Goal: Navigation & Orientation: Find specific page/section

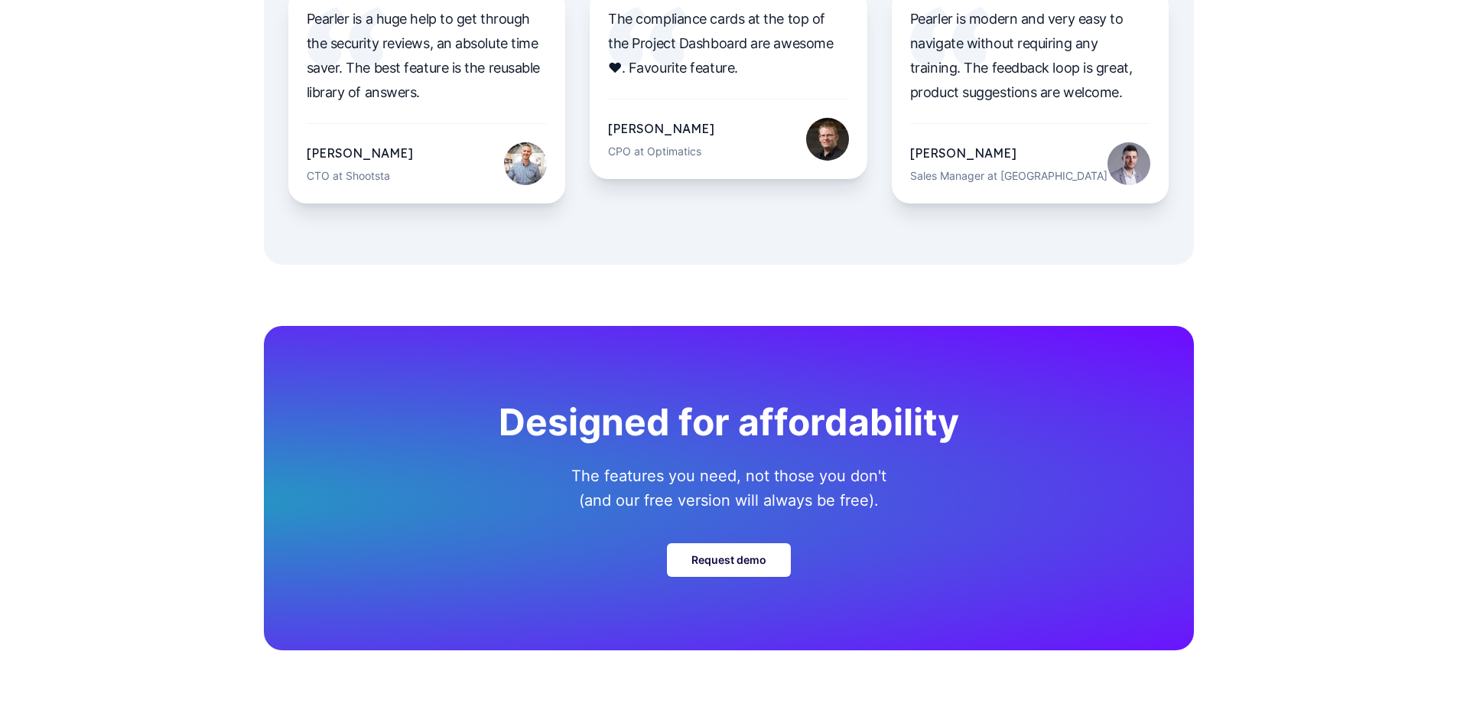
scroll to position [5324, 0]
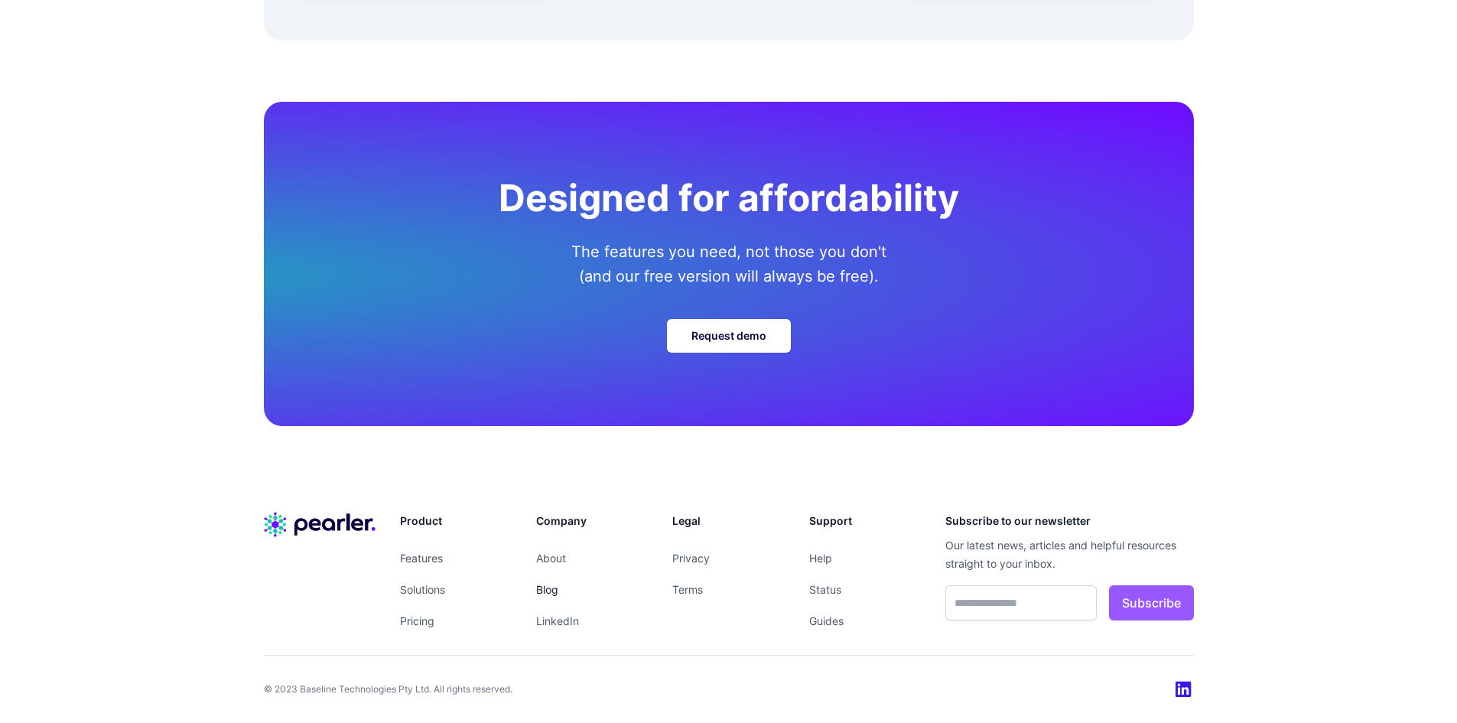
click at [550, 584] on link "Blog" at bounding box center [547, 589] width 22 height 13
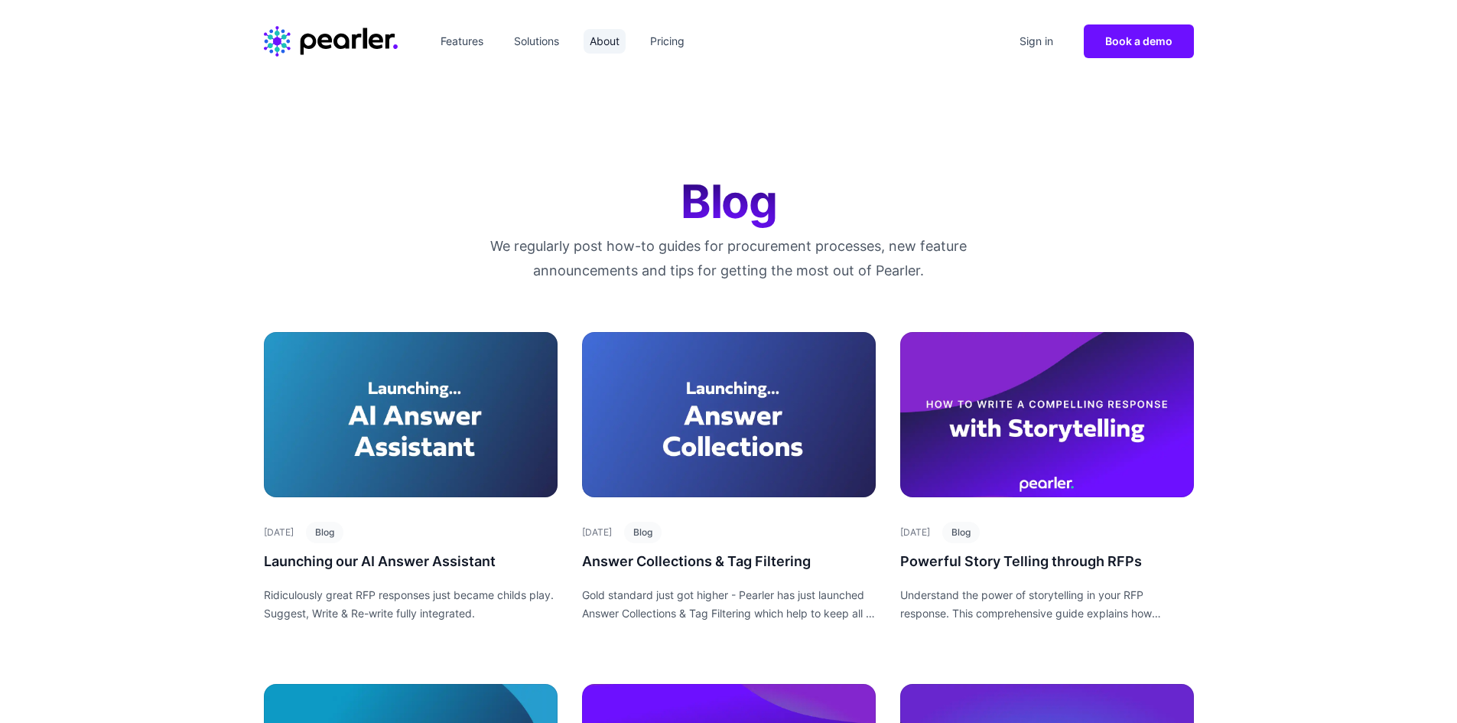
click at [604, 34] on link "About" at bounding box center [605, 41] width 42 height 24
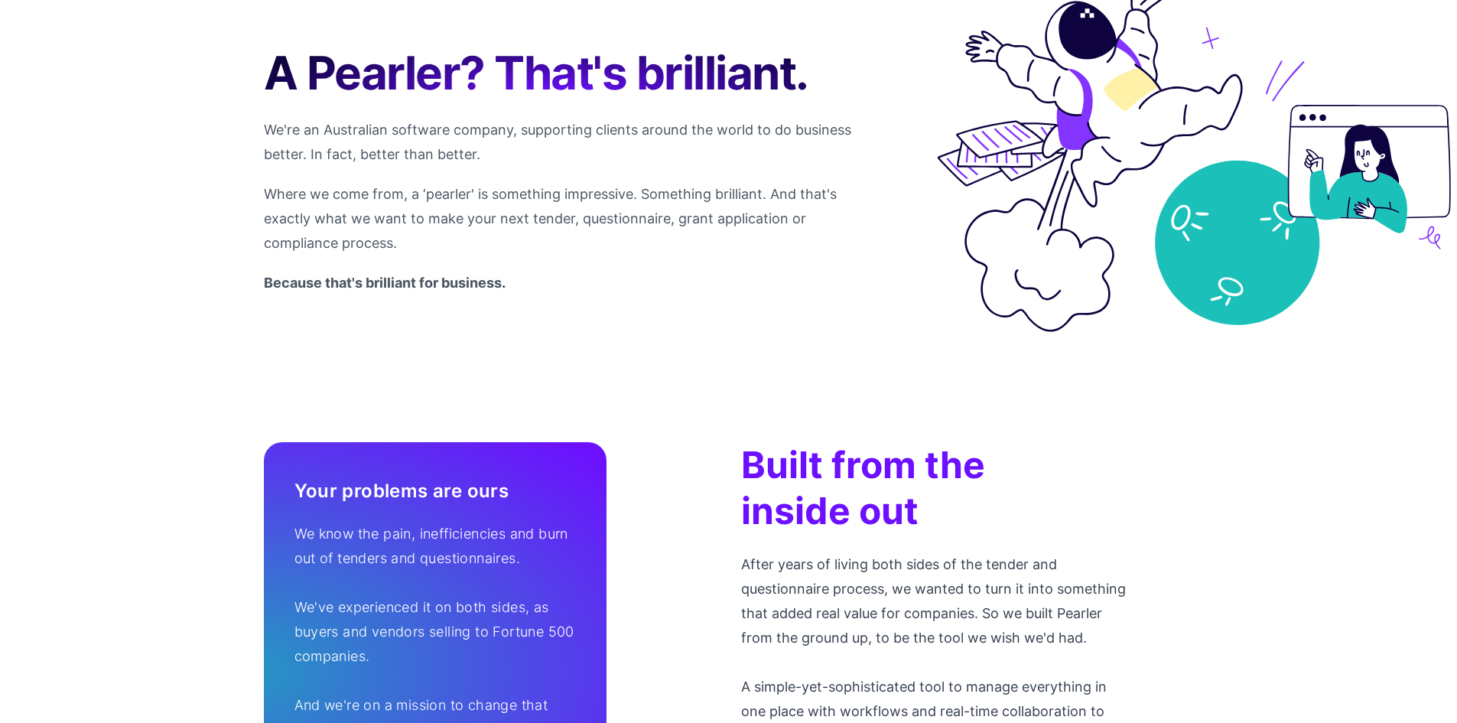
scroll to position [459, 0]
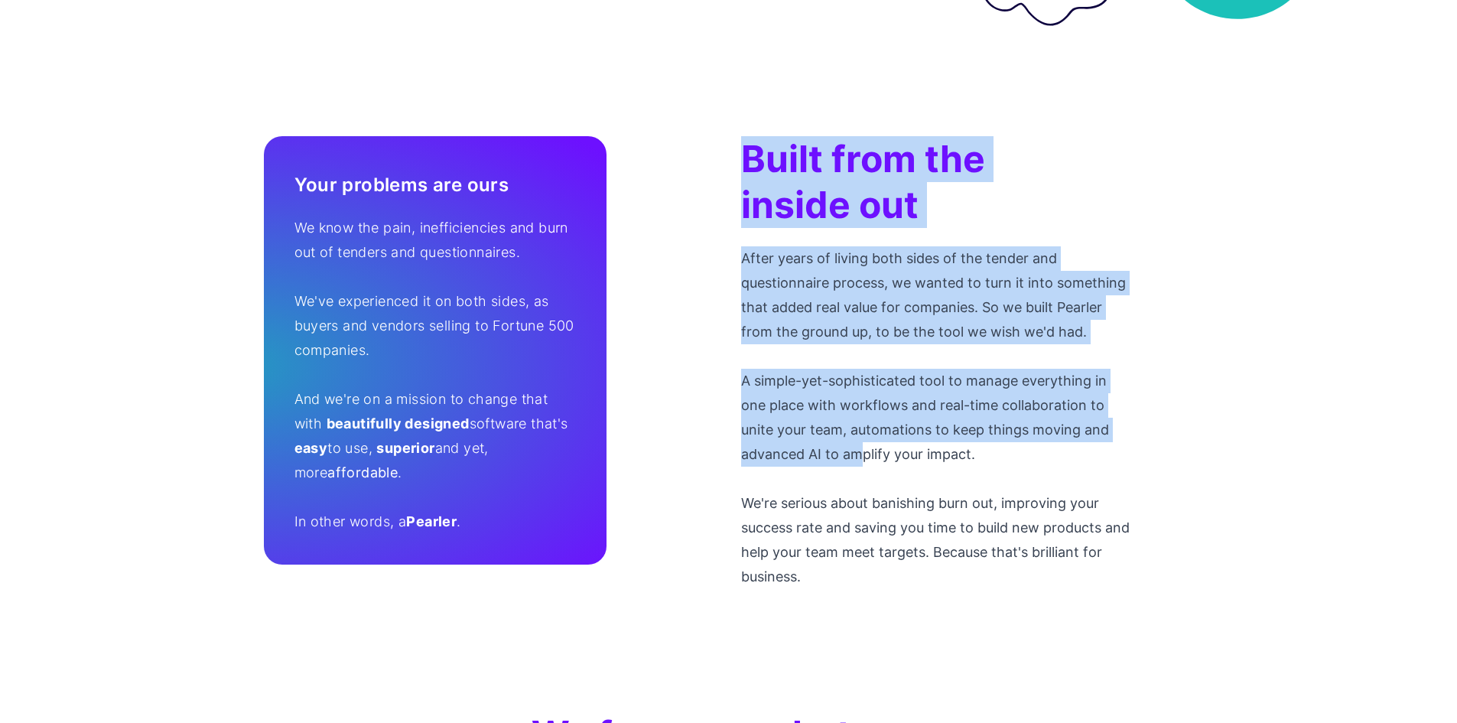
drag, startPoint x: 807, startPoint y: 240, endPoint x: 862, endPoint y: 463, distance: 230.0
click at [862, 463] on div "Built from the inside out After years of living both sides of the tender and qu…" at bounding box center [937, 362] width 392 height 453
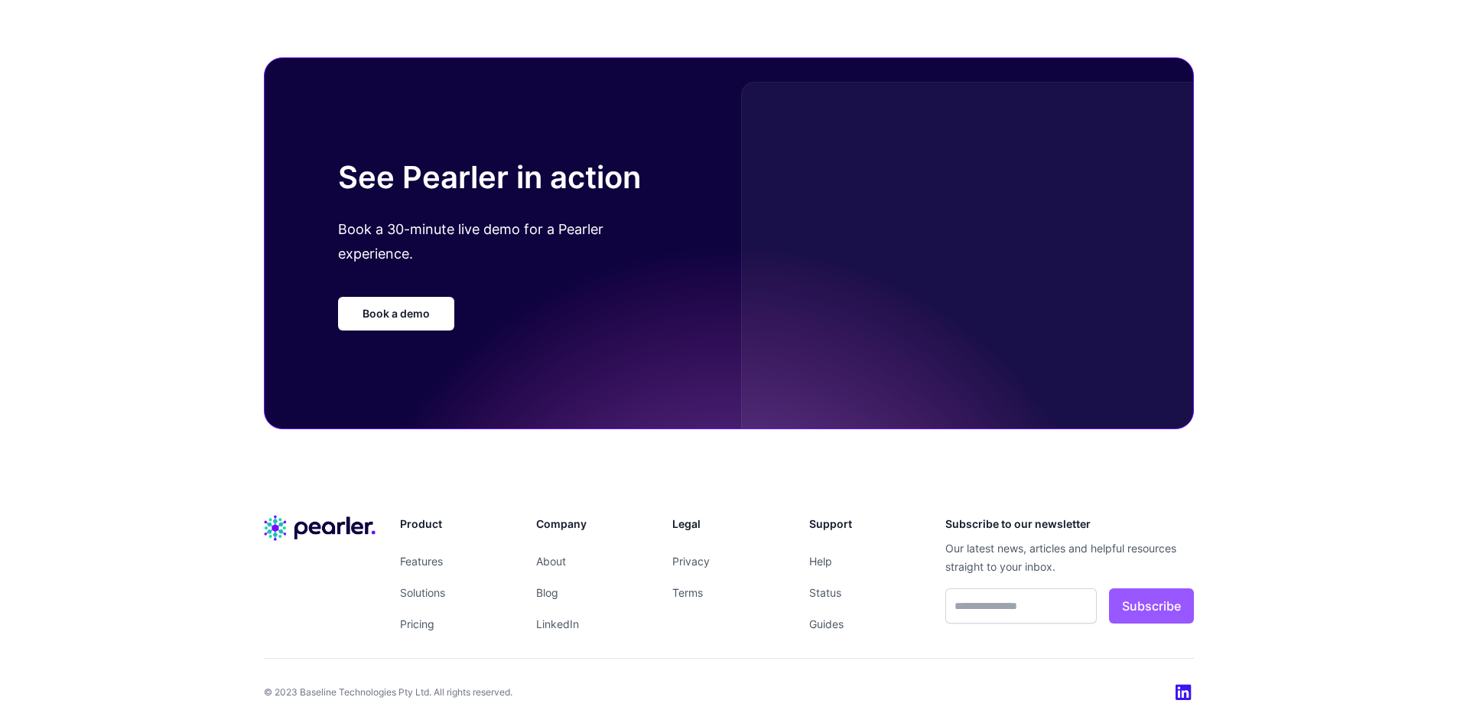
scroll to position [2664, 0]
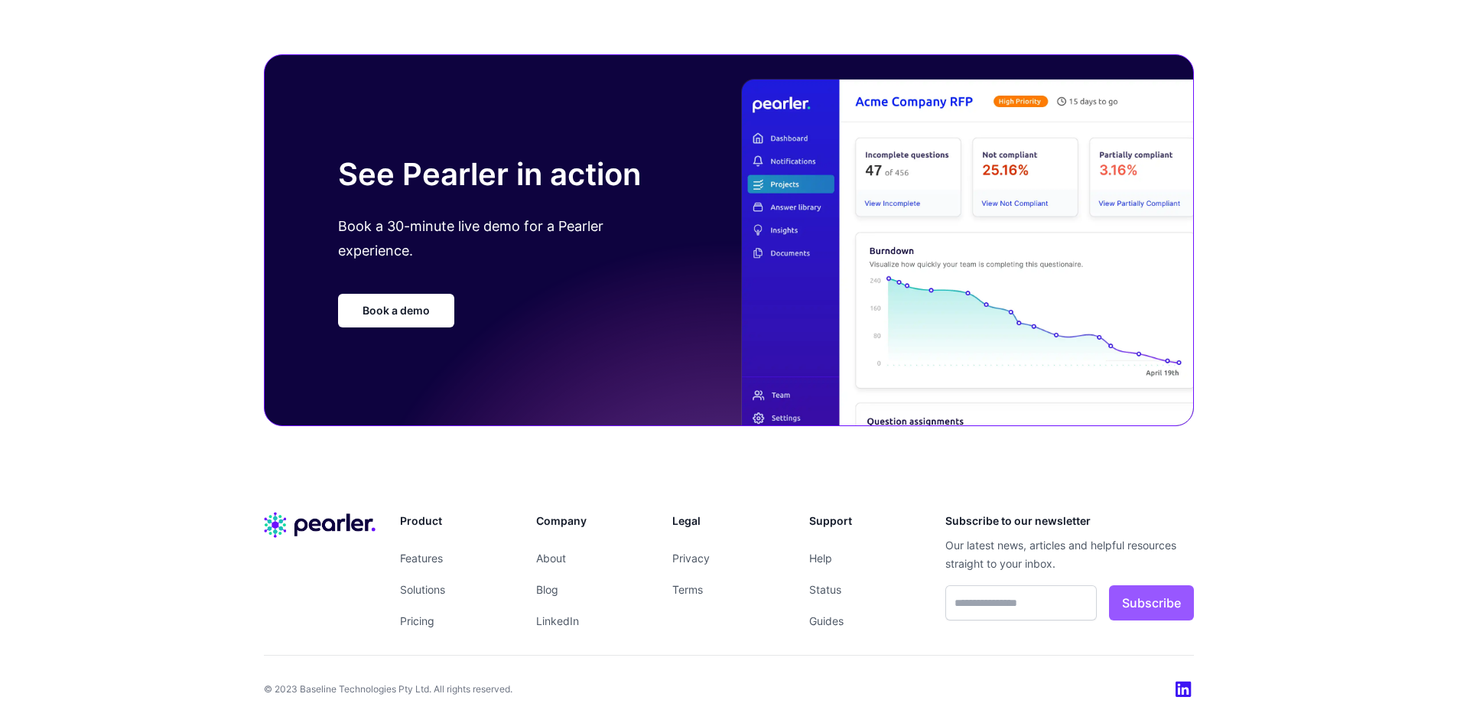
click at [541, 567] on li "About" at bounding box center [592, 557] width 112 height 19
click at [552, 558] on link "About" at bounding box center [551, 557] width 30 height 13
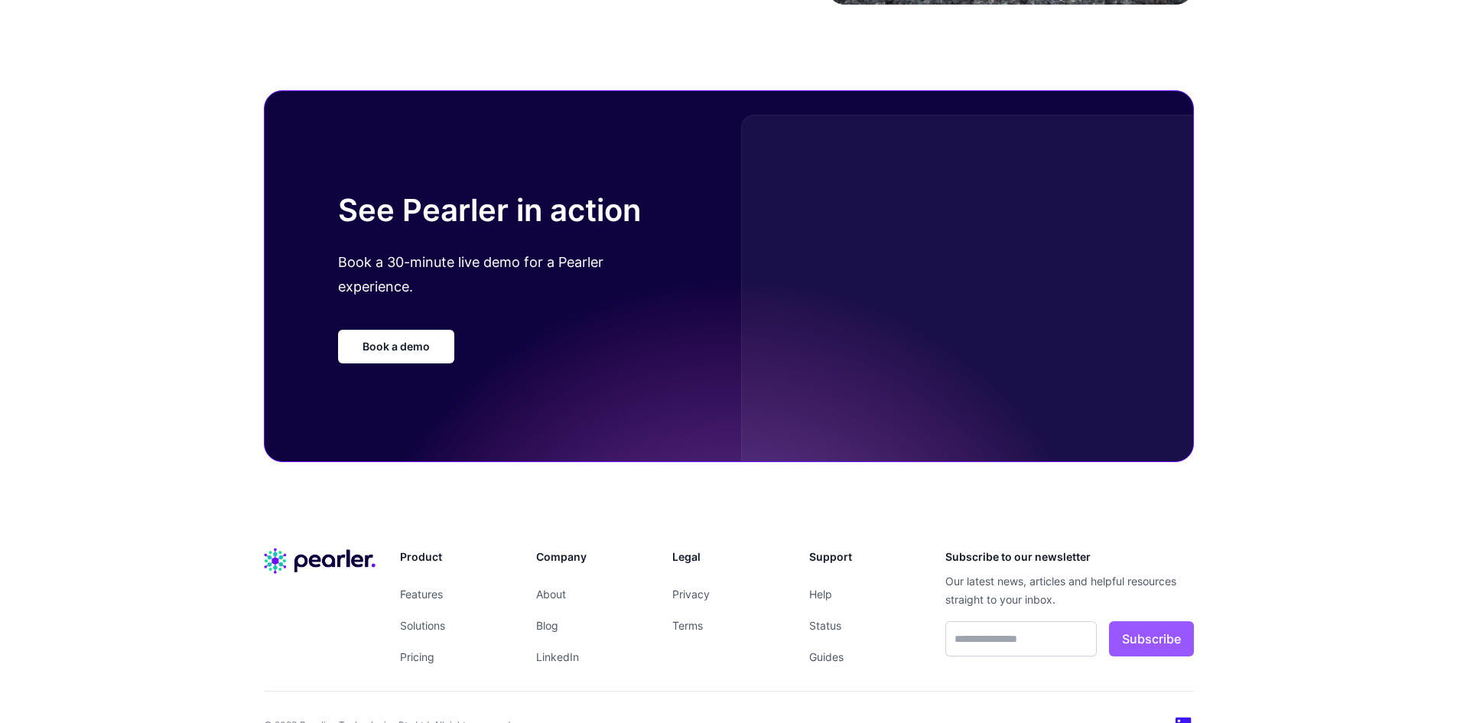
scroll to position [2664, 0]
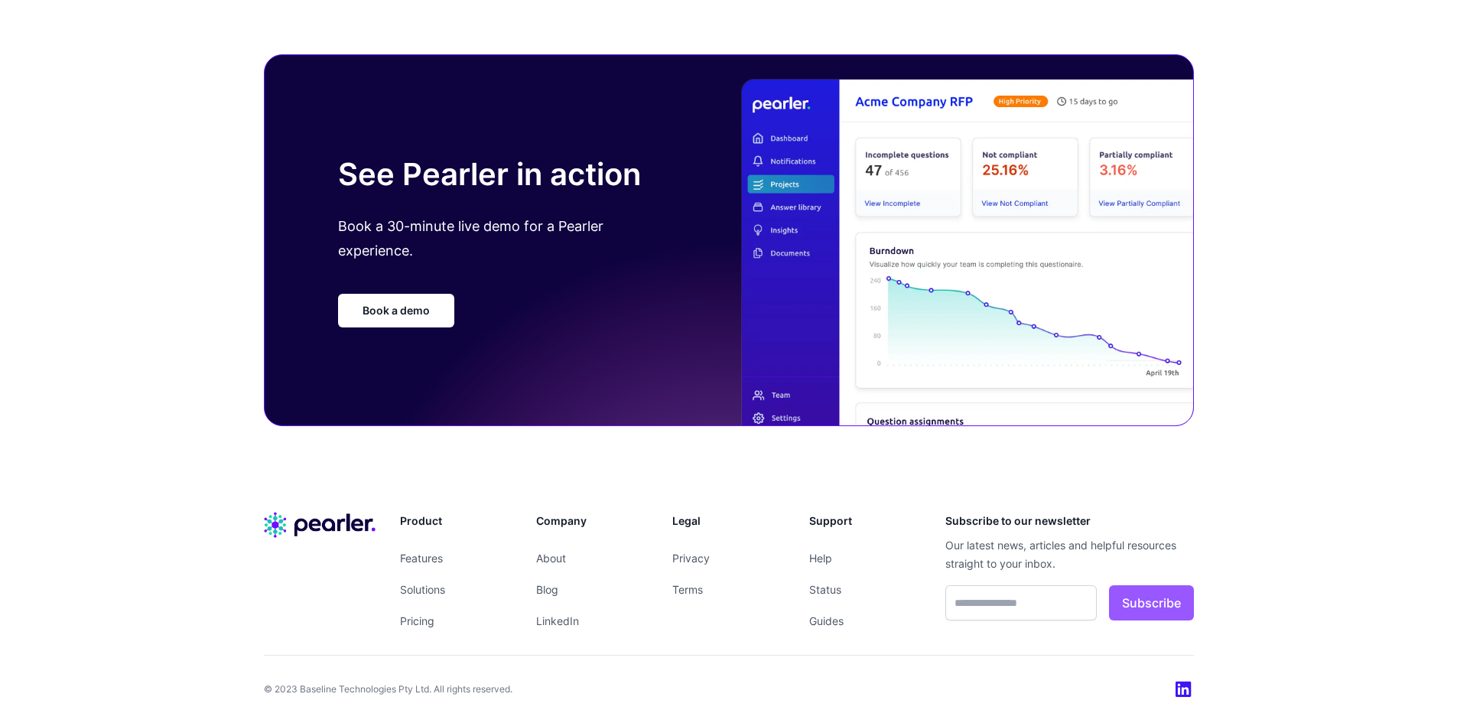
click at [562, 613] on li "LinkedIn" at bounding box center [592, 620] width 112 height 19
